Goal: Information Seeking & Learning: Find specific fact

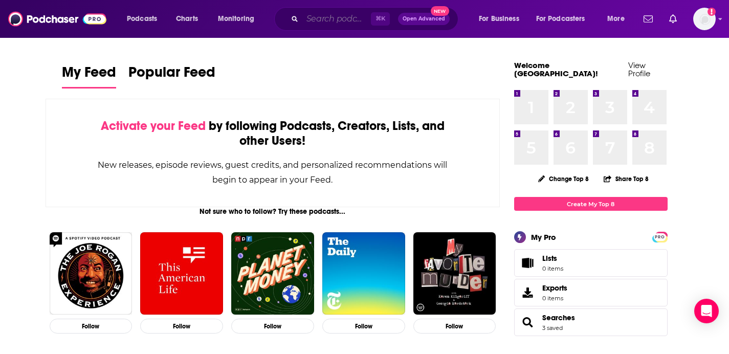
click at [315, 24] on input "Search podcasts, credits, & more..." at bounding box center [336, 19] width 69 height 16
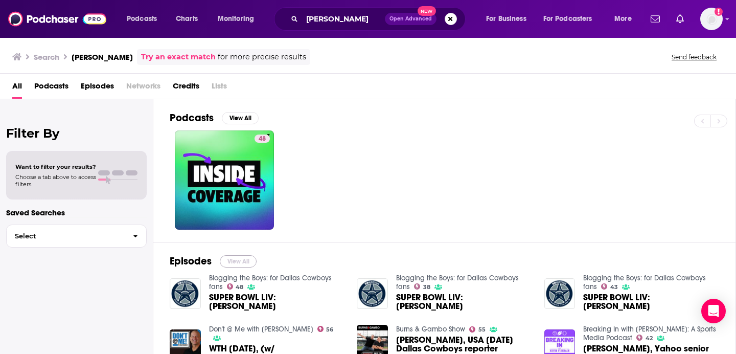
click at [233, 264] on button "View All" at bounding box center [238, 261] width 37 height 12
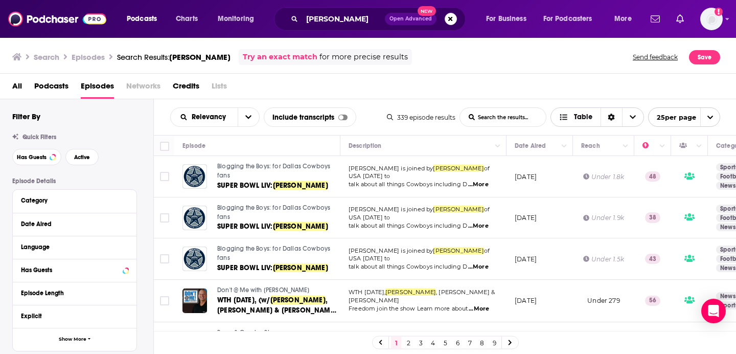
click at [633, 114] on icon "Choose View" at bounding box center [633, 117] width 6 height 7
click at [606, 116] on div "Sort Direction" at bounding box center [611, 117] width 21 height 18
click at [587, 116] on span "Table" at bounding box center [583, 117] width 18 height 7
click at [548, 86] on div "All Podcasts Episodes Networks Credits Lists" at bounding box center [370, 88] width 717 height 21
click at [251, 115] on button "open menu" at bounding box center [248, 117] width 21 height 18
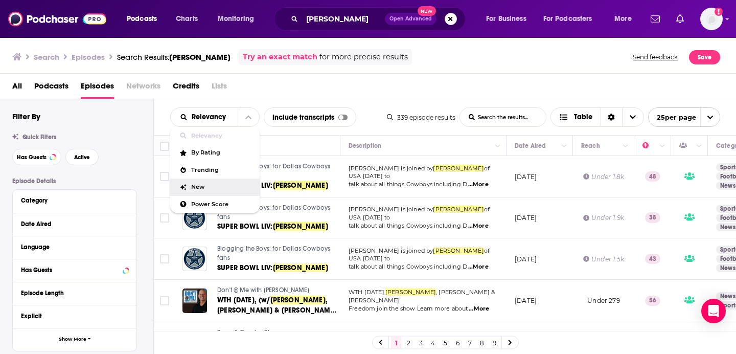
click at [210, 185] on span "New" at bounding box center [221, 187] width 60 height 6
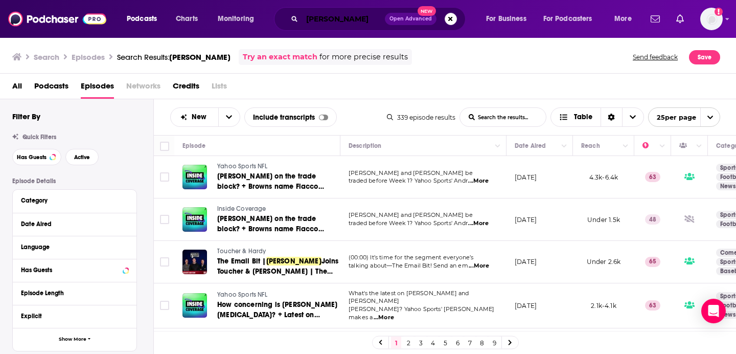
click at [330, 23] on input "[PERSON_NAME]" at bounding box center [343, 19] width 83 height 16
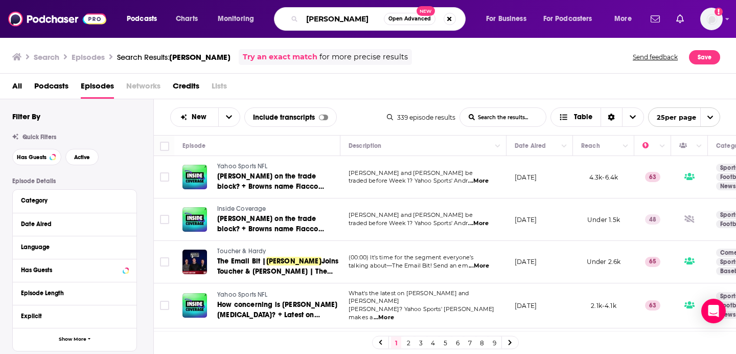
click at [330, 23] on input "[PERSON_NAME]" at bounding box center [343, 19] width 82 height 16
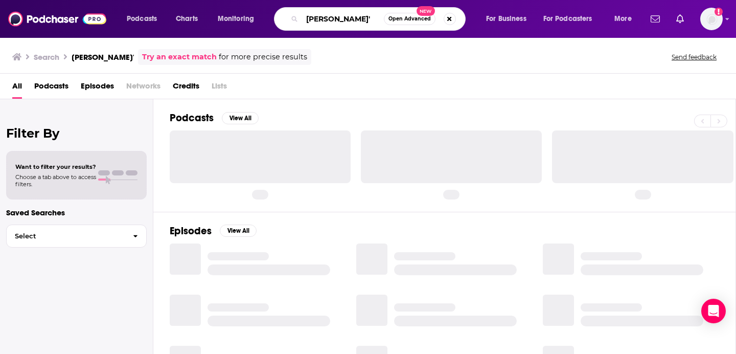
click at [364, 19] on input "[PERSON_NAME]'" at bounding box center [343, 19] width 82 height 16
type input "[PERSON_NAME]"
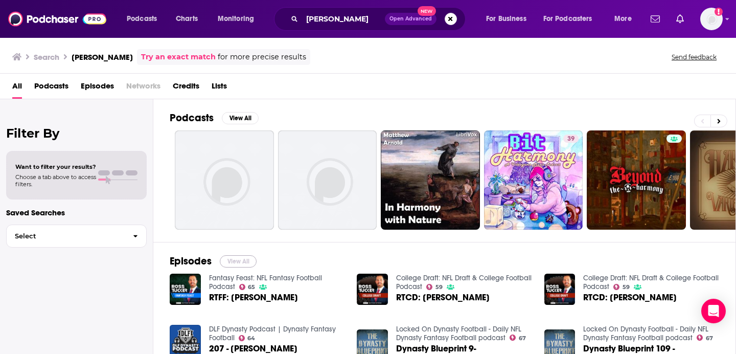
click at [241, 263] on button "View All" at bounding box center [238, 261] width 37 height 12
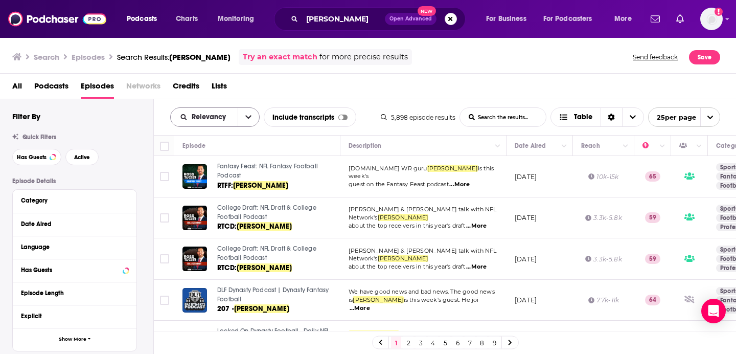
click at [247, 114] on icon "open menu" at bounding box center [248, 117] width 6 height 7
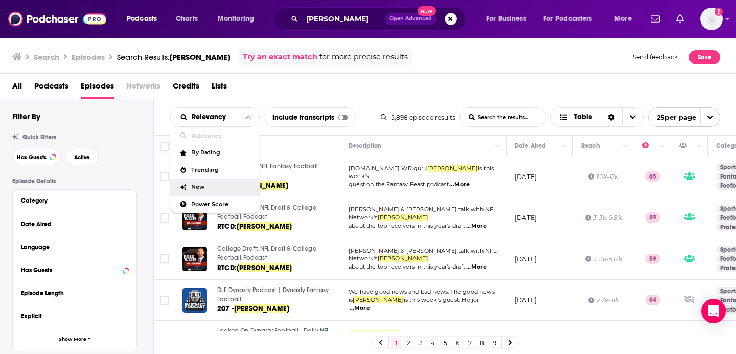
click at [205, 190] on span "New" at bounding box center [221, 187] width 60 height 6
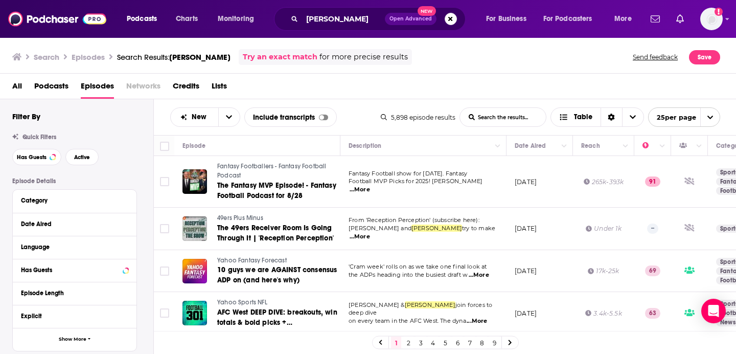
click at [370, 186] on span "...More" at bounding box center [360, 190] width 20 height 8
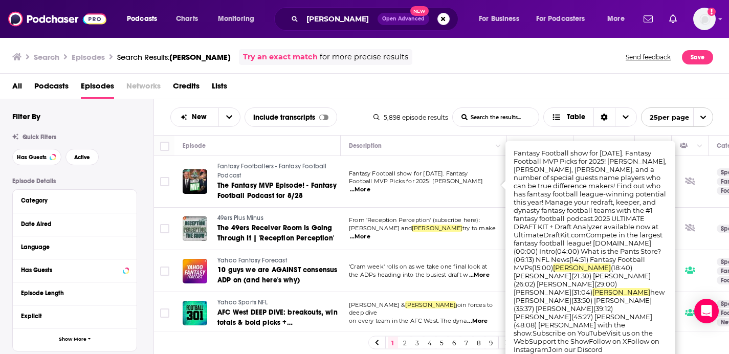
click at [391, 93] on div "All Podcasts Episodes Networks Credits Lists" at bounding box center [366, 88] width 709 height 21
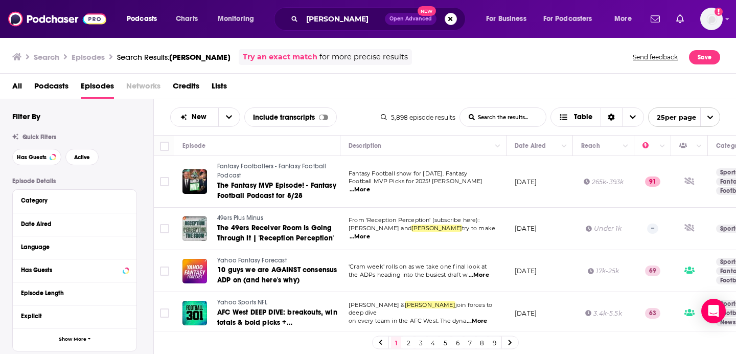
click at [370, 187] on span "...More" at bounding box center [360, 190] width 20 height 8
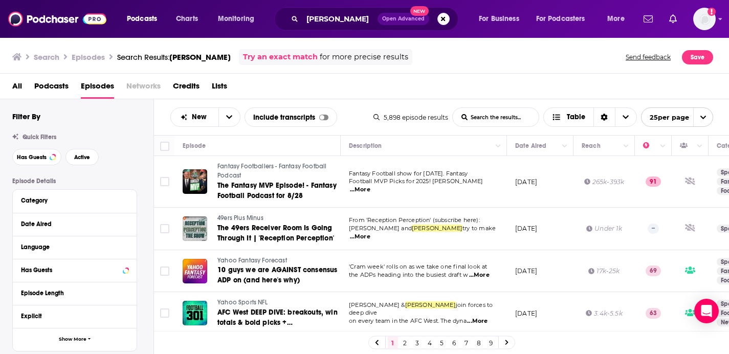
click at [456, 185] on span "Football MVP Picks for 2025! [PERSON_NAME]" at bounding box center [416, 180] width 134 height 7
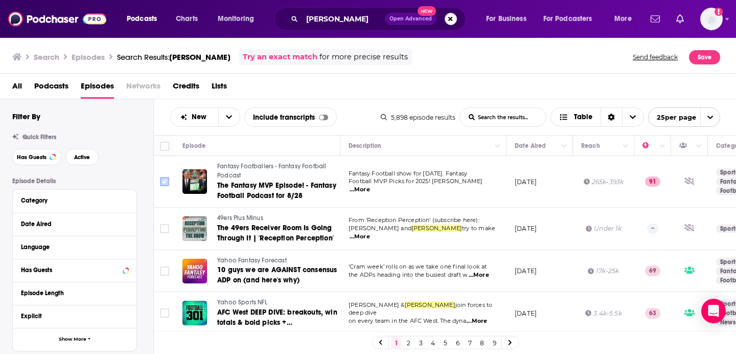
click at [167, 181] on input "Toggle select row" at bounding box center [164, 181] width 9 height 9
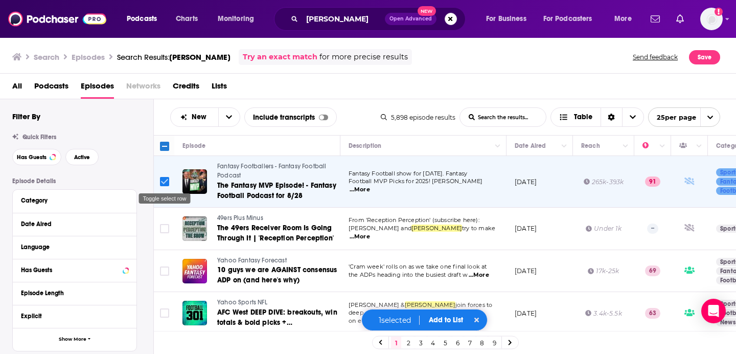
click at [167, 181] on input "Toggle select row" at bounding box center [164, 181] width 9 height 9
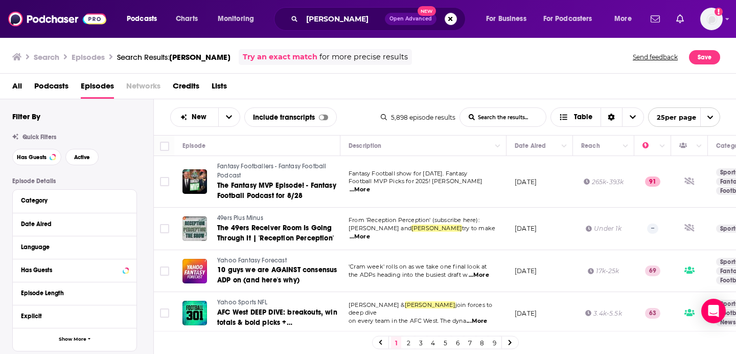
click at [370, 233] on span "...More" at bounding box center [360, 237] width 20 height 8
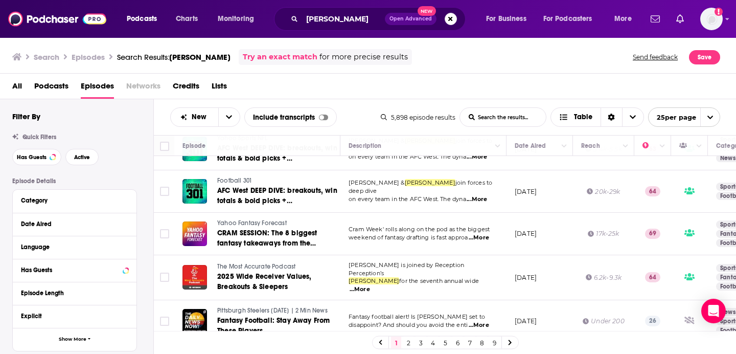
scroll to position [171, 0]
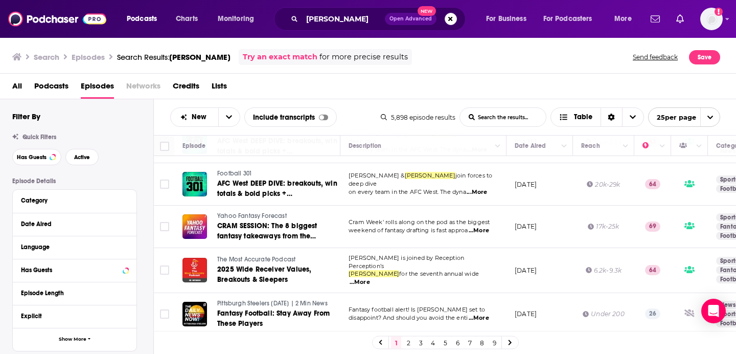
click at [370, 278] on span "...More" at bounding box center [360, 282] width 20 height 8
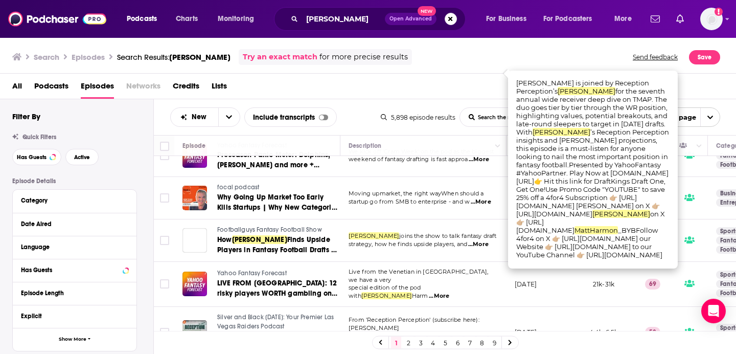
scroll to position [371, 0]
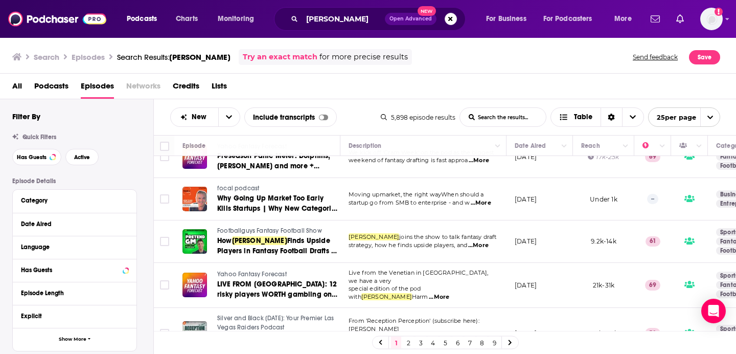
click at [484, 83] on div "All Podcasts Episodes Networks Credits Lists" at bounding box center [370, 88] width 717 height 21
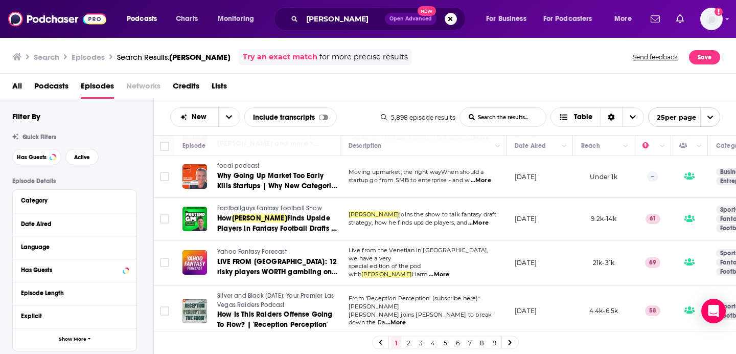
scroll to position [395, 0]
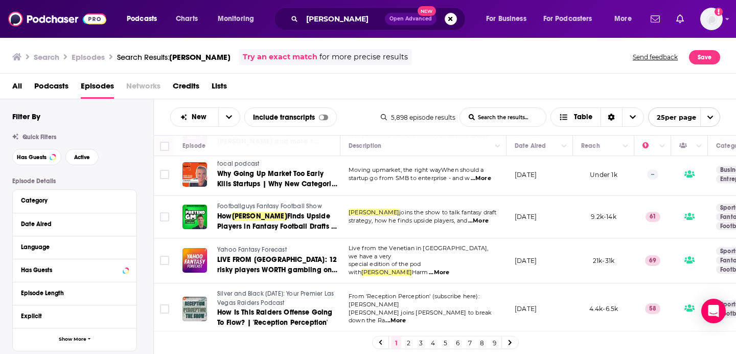
click at [485, 177] on span "...More" at bounding box center [481, 178] width 20 height 8
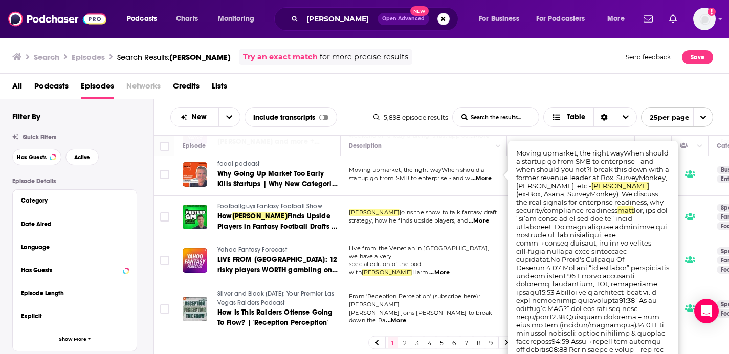
click at [485, 177] on span "...More" at bounding box center [481, 178] width 20 height 8
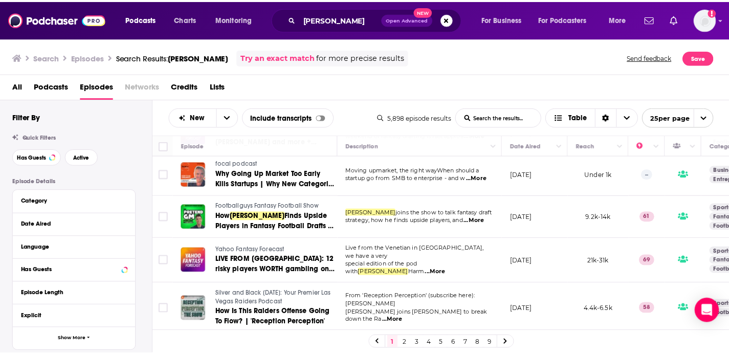
scroll to position [397, 0]
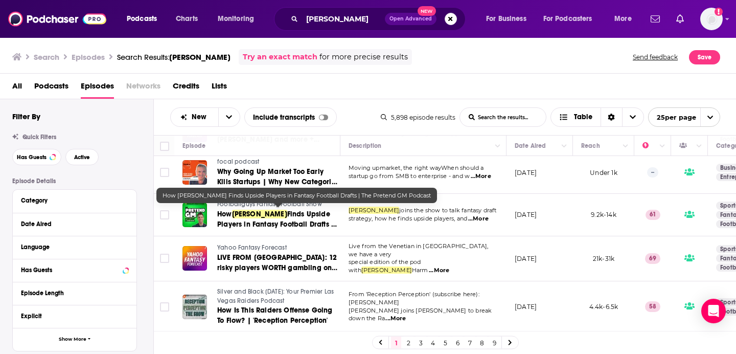
click at [241, 219] on span "Finds Upside Players in Fantasy Football Drafts | The Pretend GM Podcast" at bounding box center [277, 224] width 120 height 29
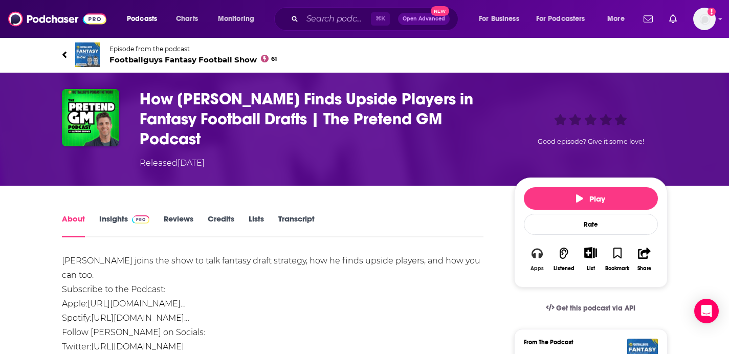
click at [536, 255] on icon "button" at bounding box center [536, 253] width 11 height 11
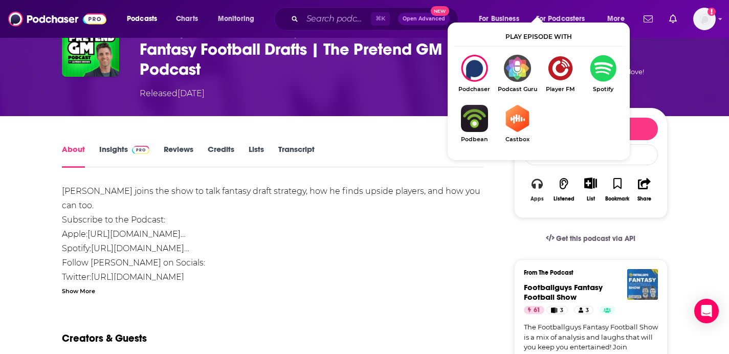
scroll to position [69, 0]
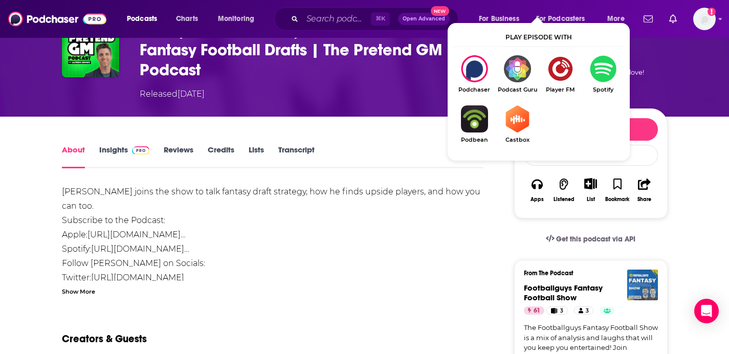
click at [562, 69] on img "Show Listen On dropdown" at bounding box center [560, 68] width 43 height 27
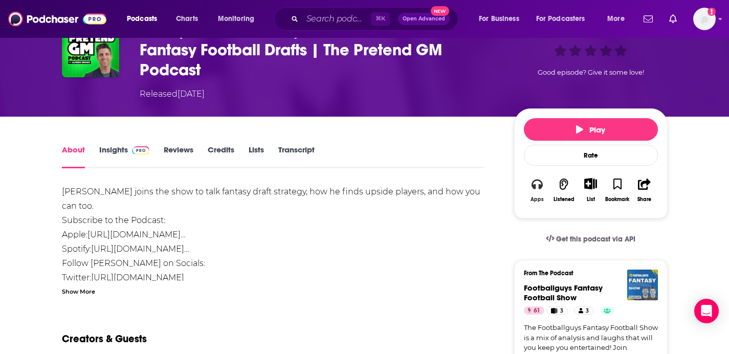
click at [542, 189] on icon "button" at bounding box center [536, 183] width 11 height 11
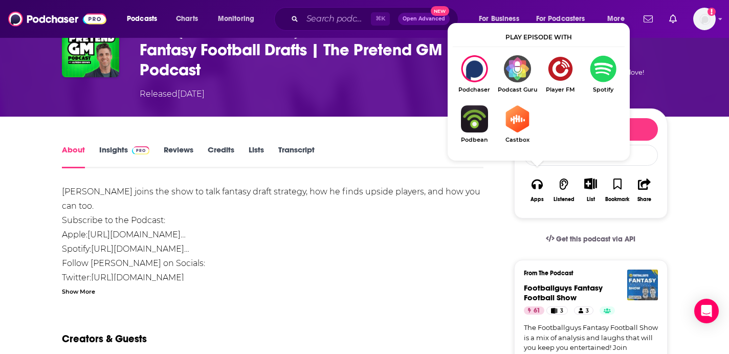
click at [607, 65] on img "Show Listen On dropdown" at bounding box center [603, 68] width 43 height 27
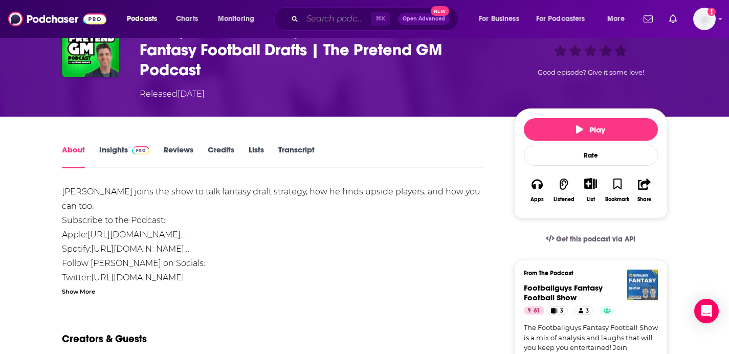
click at [324, 23] on input "Search podcasts, credits, & more..." at bounding box center [336, 19] width 69 height 16
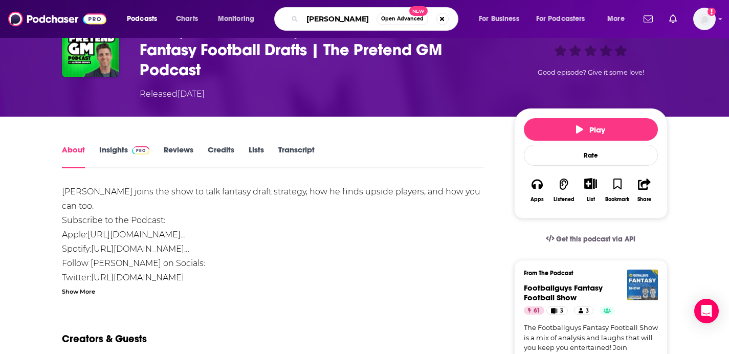
type input "[PERSON_NAME]"
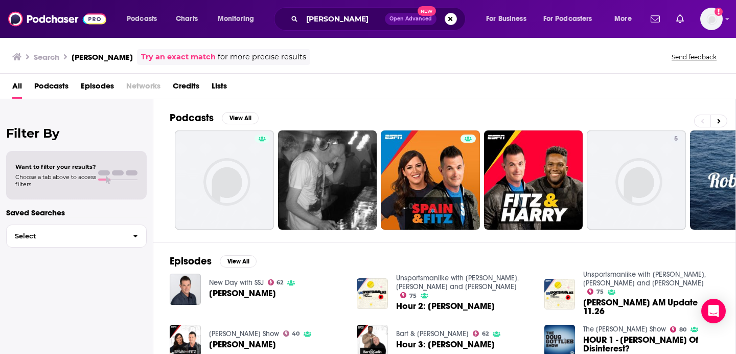
click at [197, 261] on h2 "Episodes" at bounding box center [191, 261] width 42 height 13
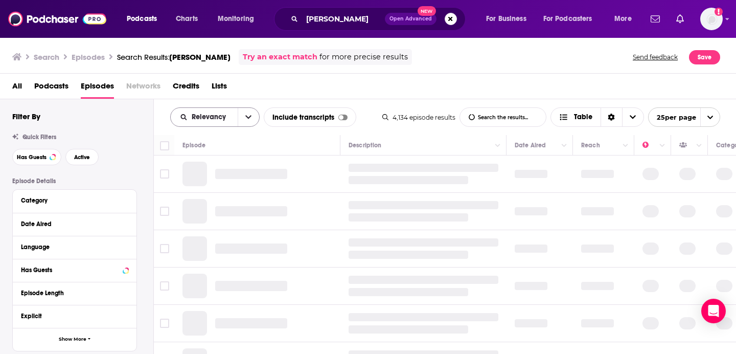
click at [243, 116] on button "open menu" at bounding box center [248, 117] width 21 height 18
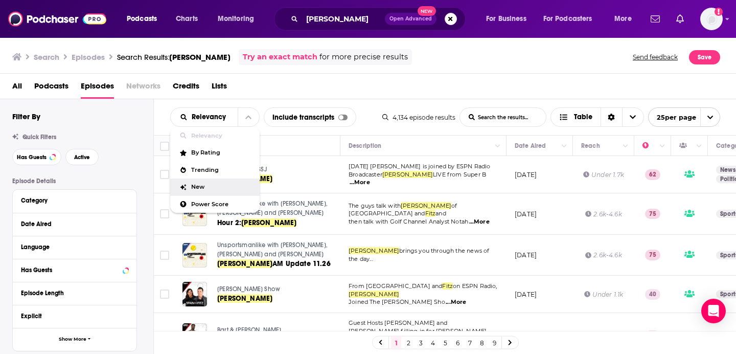
click at [205, 184] on span "New" at bounding box center [221, 187] width 60 height 6
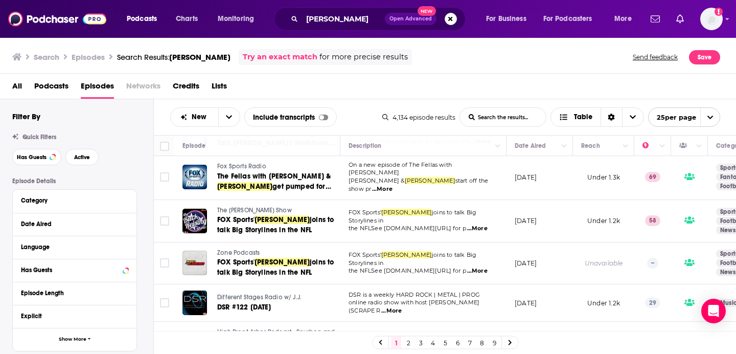
scroll to position [296, 0]
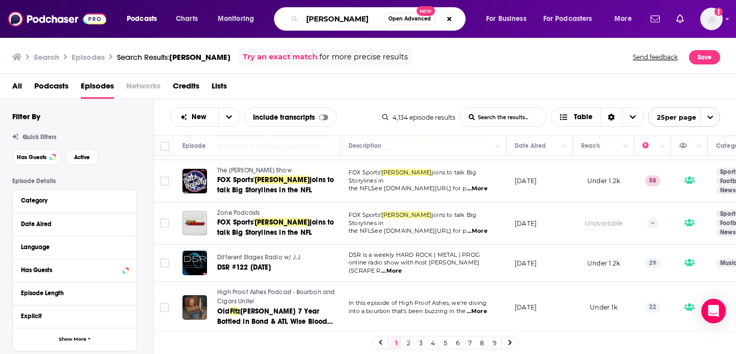
click at [348, 21] on input "[PERSON_NAME]" at bounding box center [343, 19] width 82 height 16
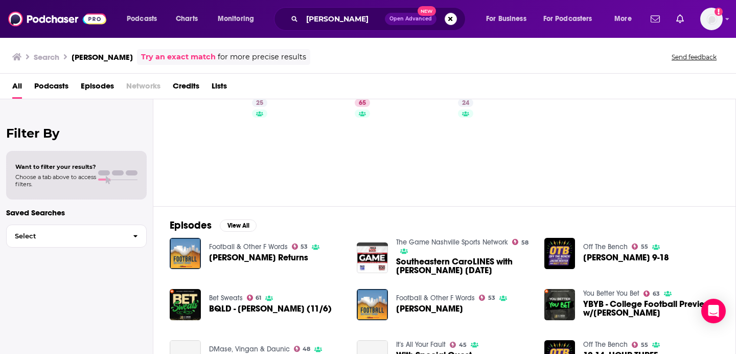
scroll to position [36, 0]
click at [237, 225] on button "View All" at bounding box center [238, 225] width 37 height 12
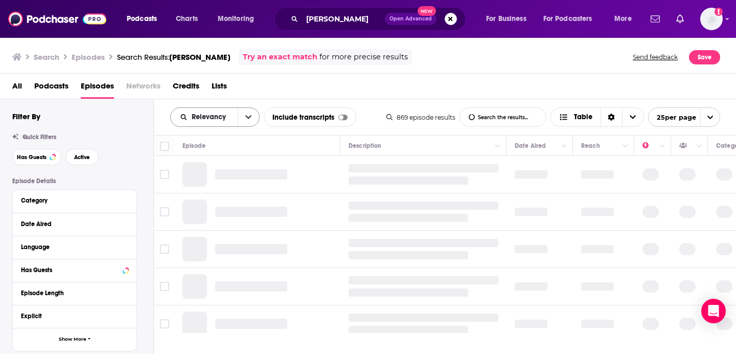
click at [253, 120] on button "open menu" at bounding box center [248, 117] width 21 height 18
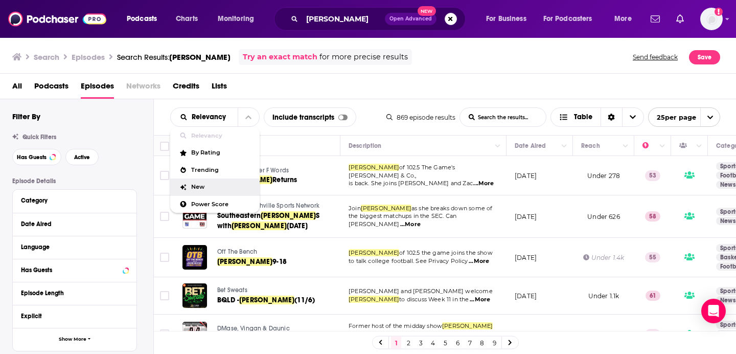
click at [209, 185] on span "New" at bounding box center [221, 187] width 60 height 6
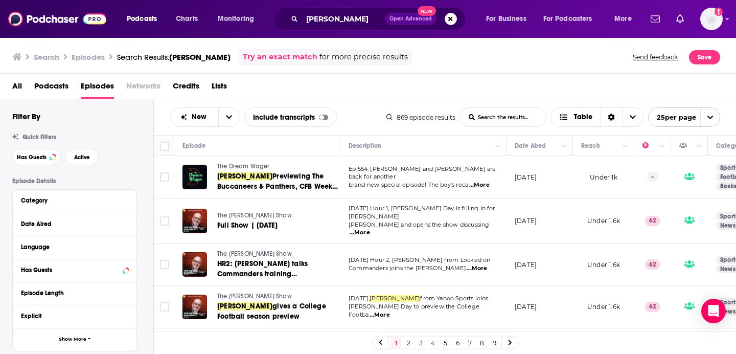
click at [481, 181] on span "...More" at bounding box center [480, 185] width 20 height 8
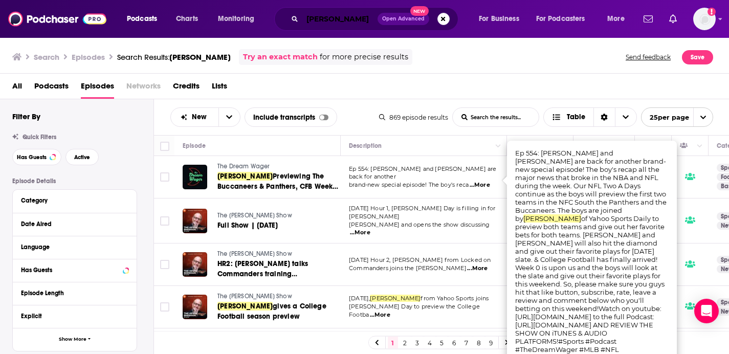
click at [325, 18] on input "[PERSON_NAME]" at bounding box center [339, 19] width 75 height 16
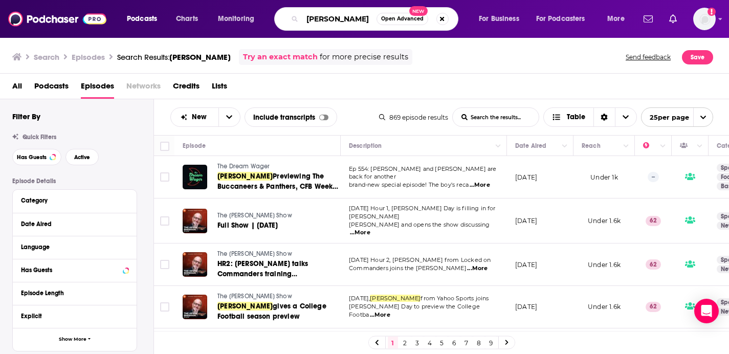
click at [325, 18] on input "[PERSON_NAME]" at bounding box center [339, 19] width 74 height 16
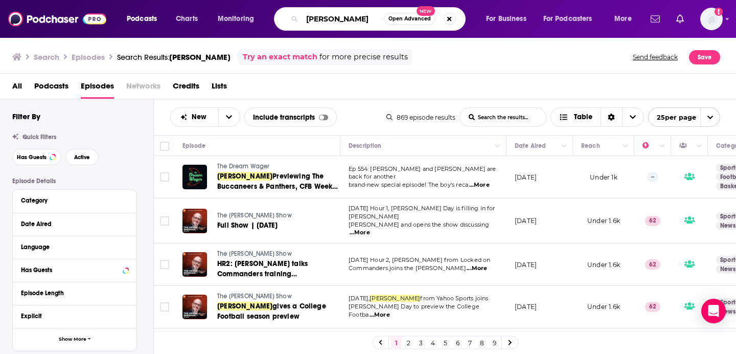
click at [325, 18] on input "[PERSON_NAME]" at bounding box center [343, 19] width 82 height 16
paste input "[PERSON_NAME]"
type input "[PERSON_NAME]"
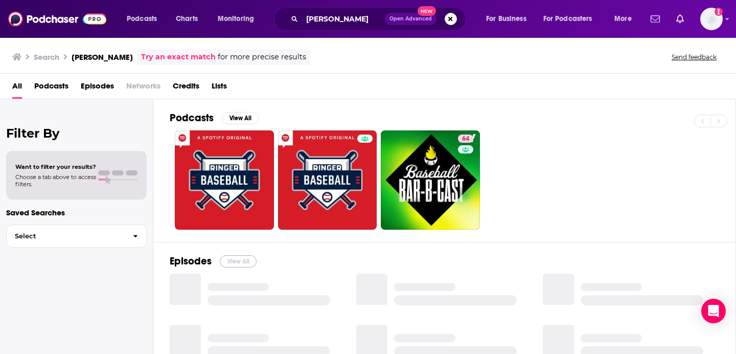
click at [230, 262] on button "View All" at bounding box center [238, 261] width 37 height 12
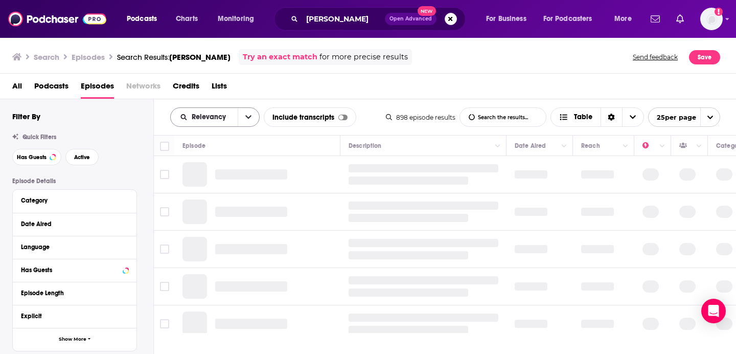
click at [242, 118] on button "open menu" at bounding box center [248, 117] width 21 height 18
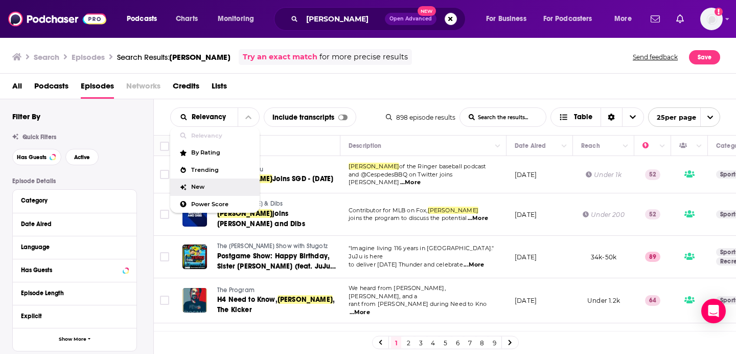
click at [203, 186] on span "New" at bounding box center [221, 187] width 60 height 6
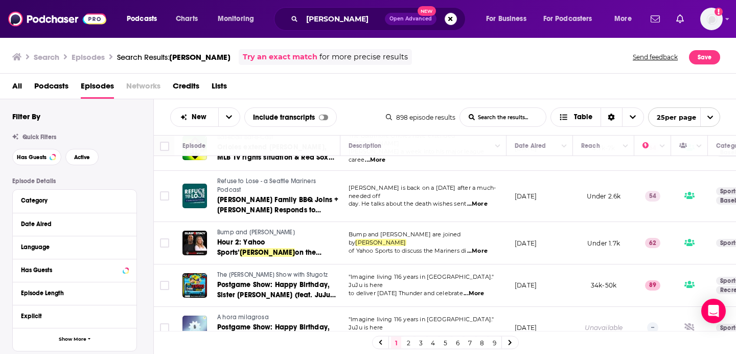
scroll to position [157, 0]
